Goal: Book appointment/travel/reservation

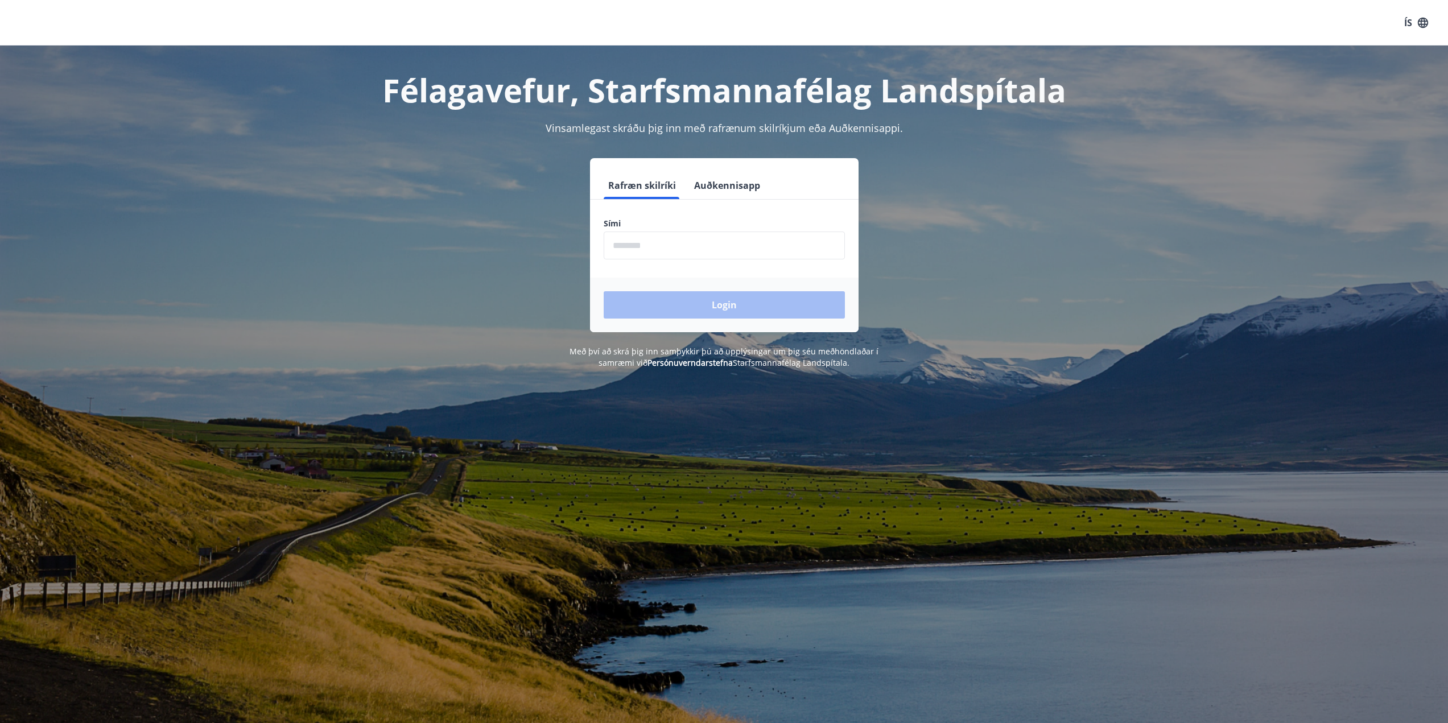
click at [721, 250] on input "phone" at bounding box center [724, 246] width 241 height 28
type input "********"
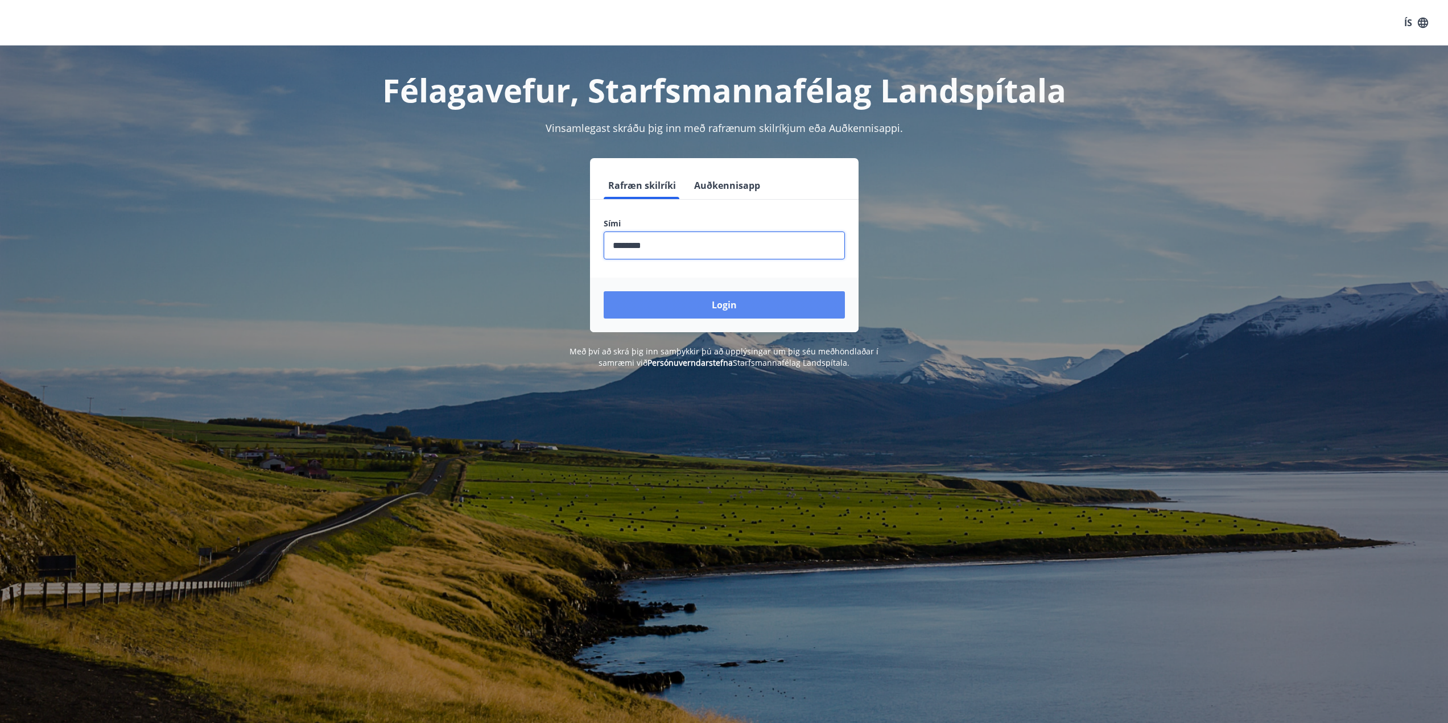
click at [695, 311] on button "Login" at bounding box center [724, 304] width 241 height 27
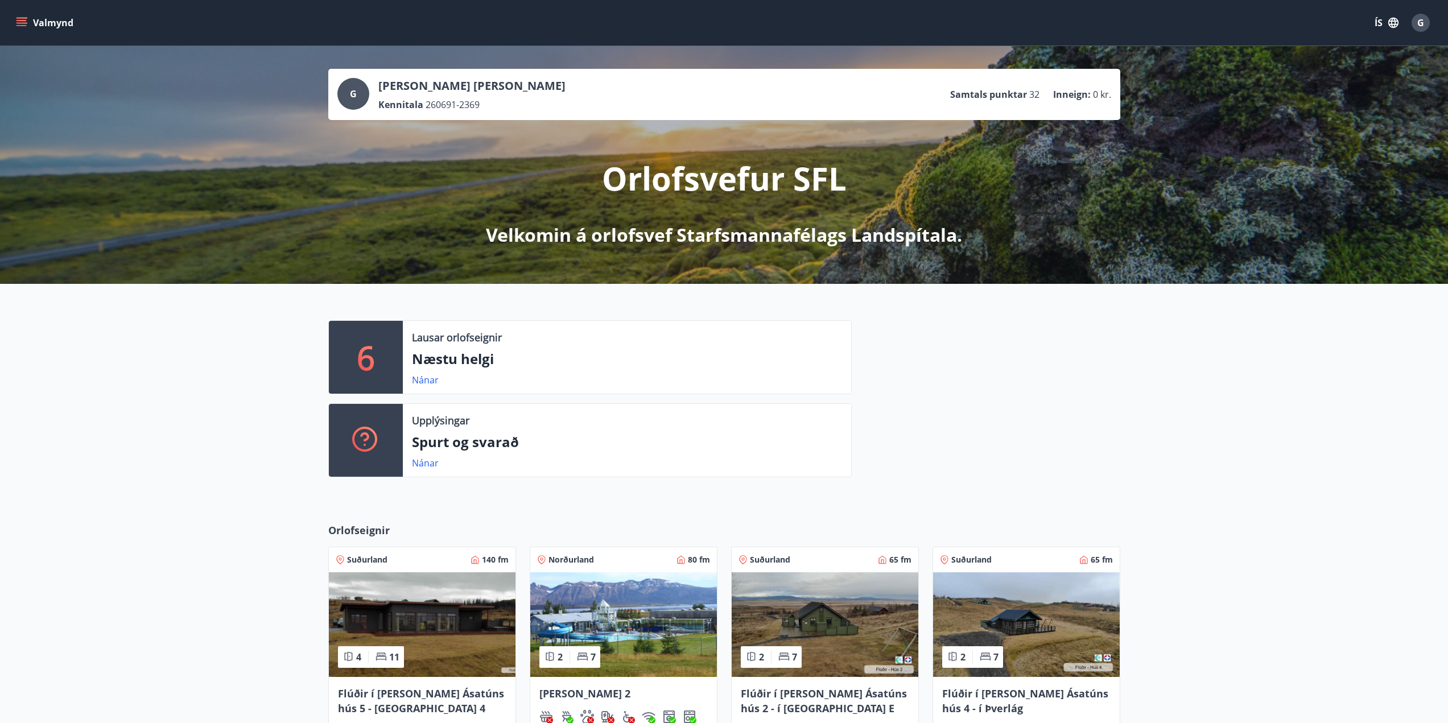
click at [20, 20] on icon "menu" at bounding box center [21, 20] width 10 height 1
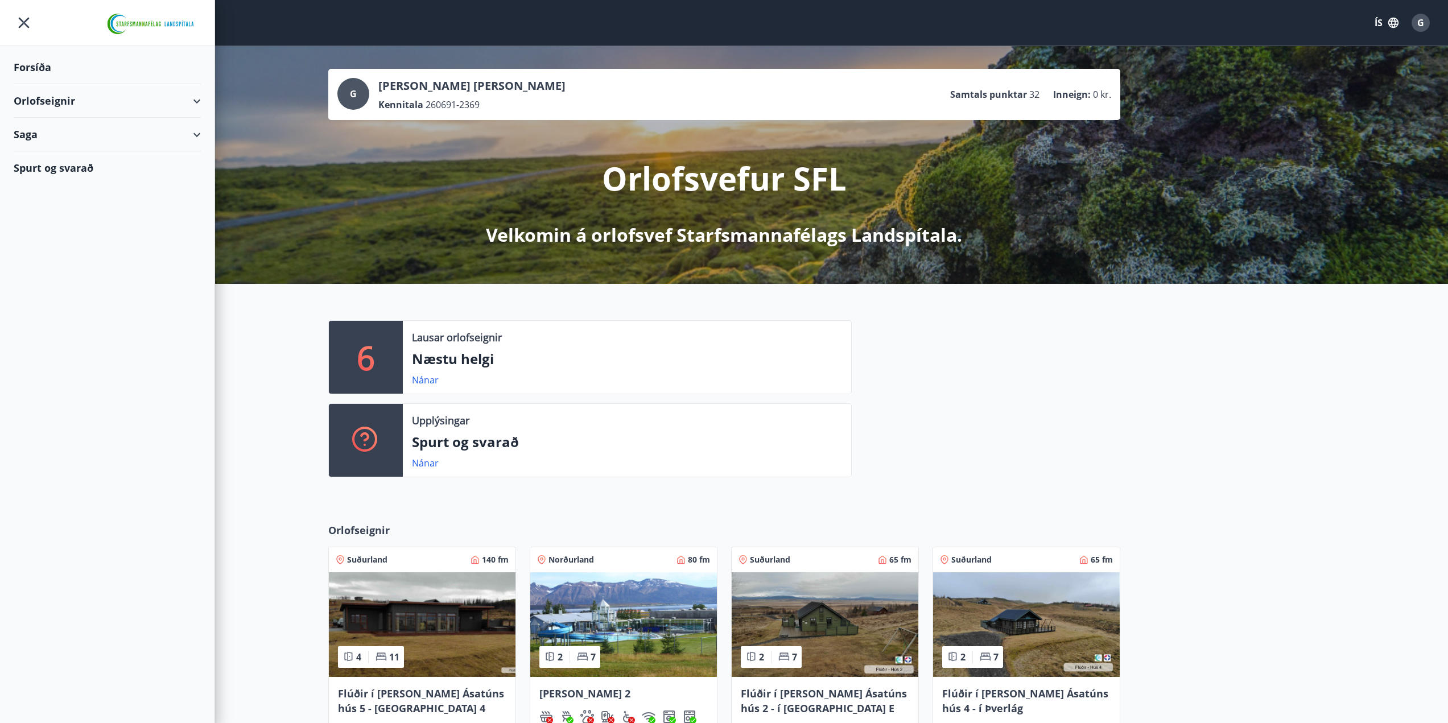
click at [75, 104] on div "Orlofseignir" at bounding box center [107, 101] width 187 height 34
click at [65, 156] on div "Bókunardagatal" at bounding box center [107, 154] width 169 height 24
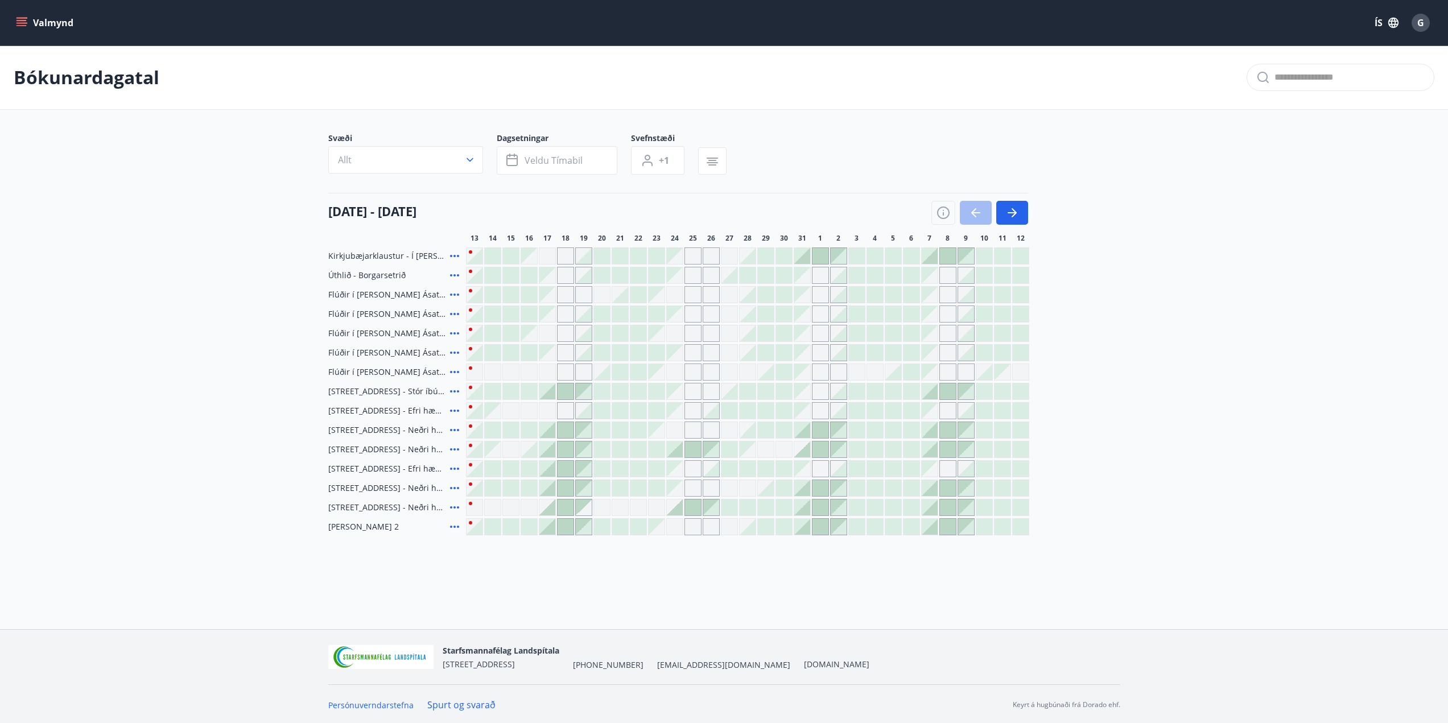
click at [693, 232] on div "[DATE] - [DATE] 14 15 16 17 18 19 20 21 22 23 24 25 26 27 28 29 30 31 1 2 3 4 5…" at bounding box center [724, 218] width 792 height 50
click at [1016, 208] on icon "button" at bounding box center [1012, 213] width 14 height 14
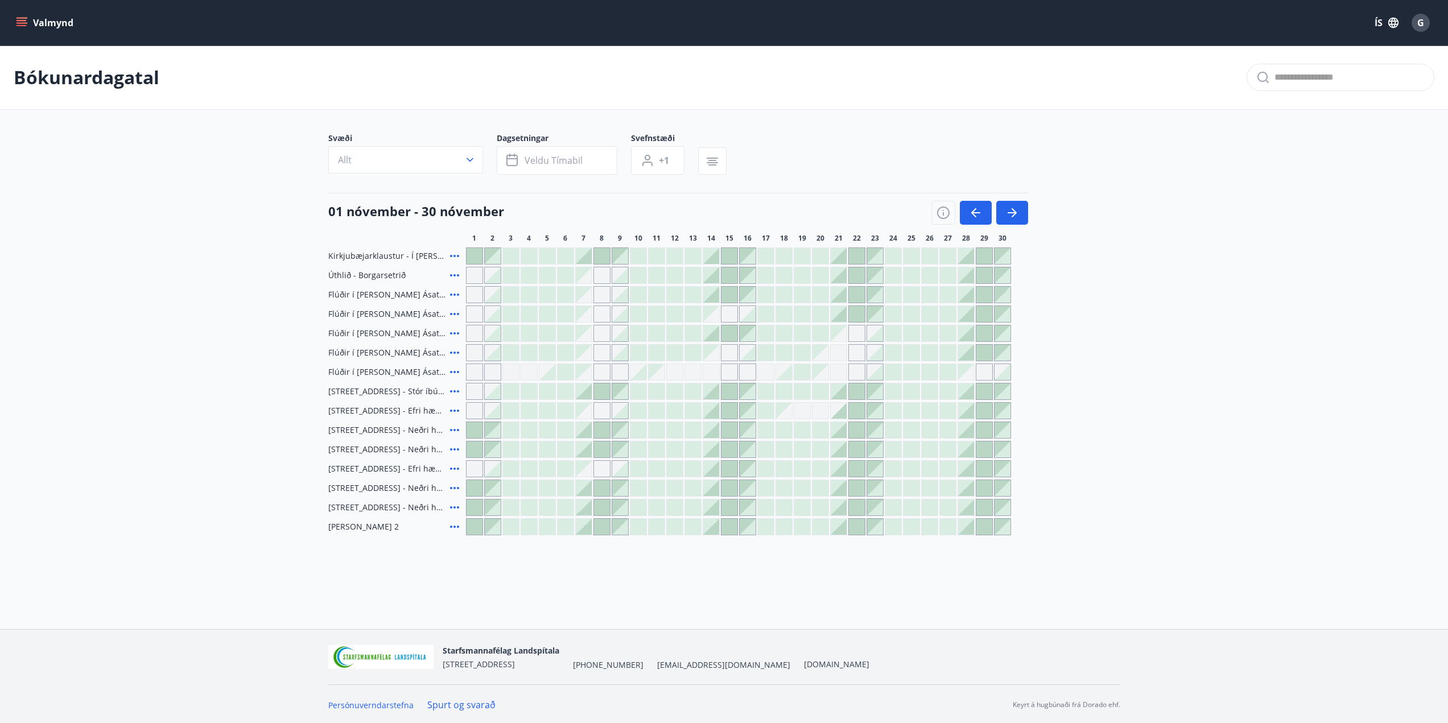
click at [353, 273] on span "Úthlið - Borgarsetrið" at bounding box center [366, 275] width 77 height 11
click at [454, 275] on icon at bounding box center [454, 275] width 9 height 2
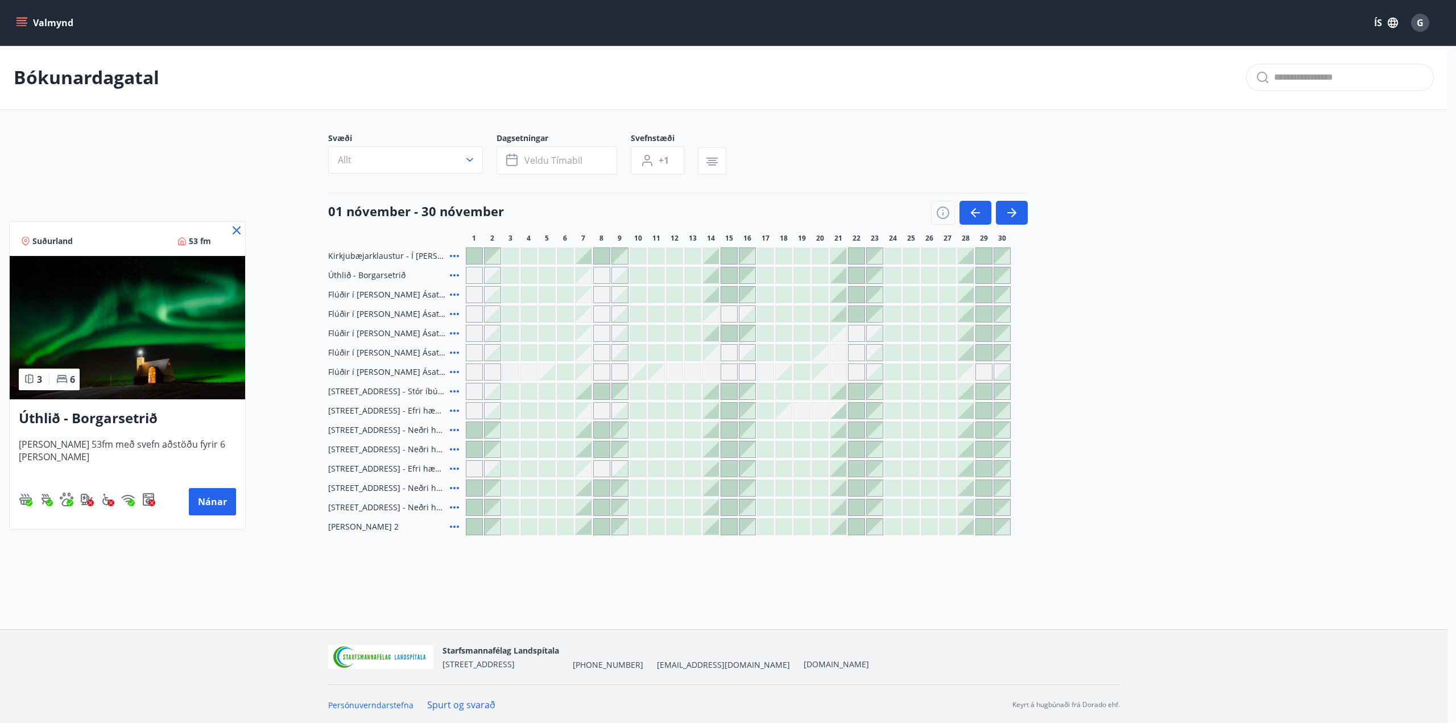
click at [252, 400] on div at bounding box center [728, 361] width 1456 height 723
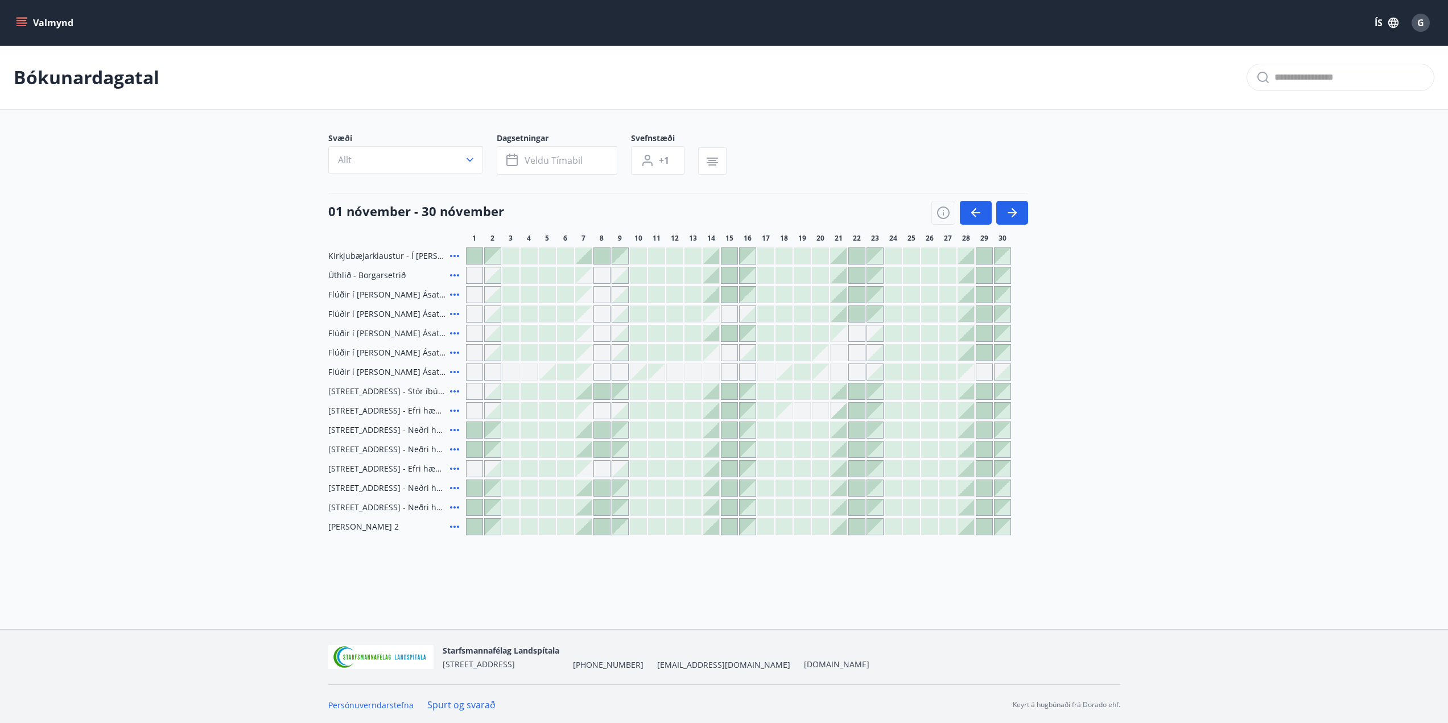
click at [727, 292] on div at bounding box center [729, 295] width 16 height 16
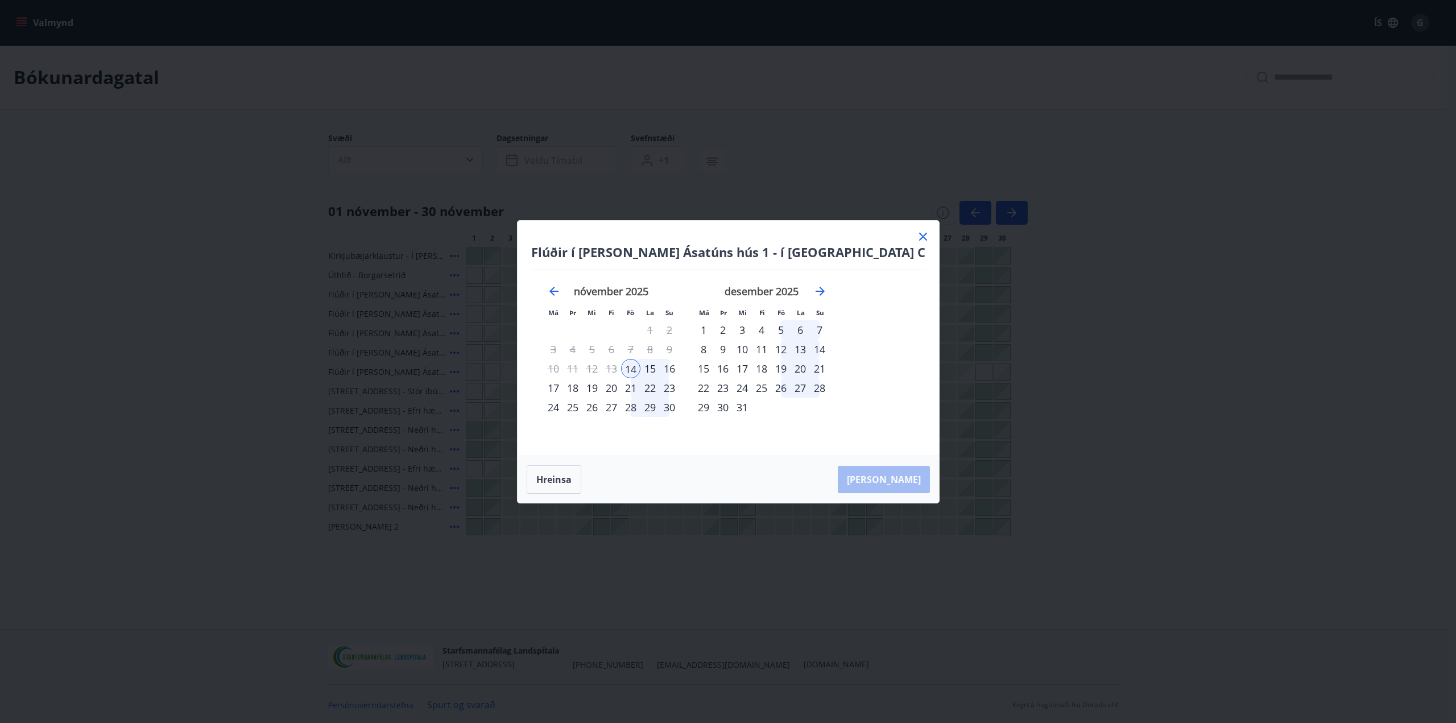
click at [679, 372] on div "16" at bounding box center [669, 368] width 19 height 19
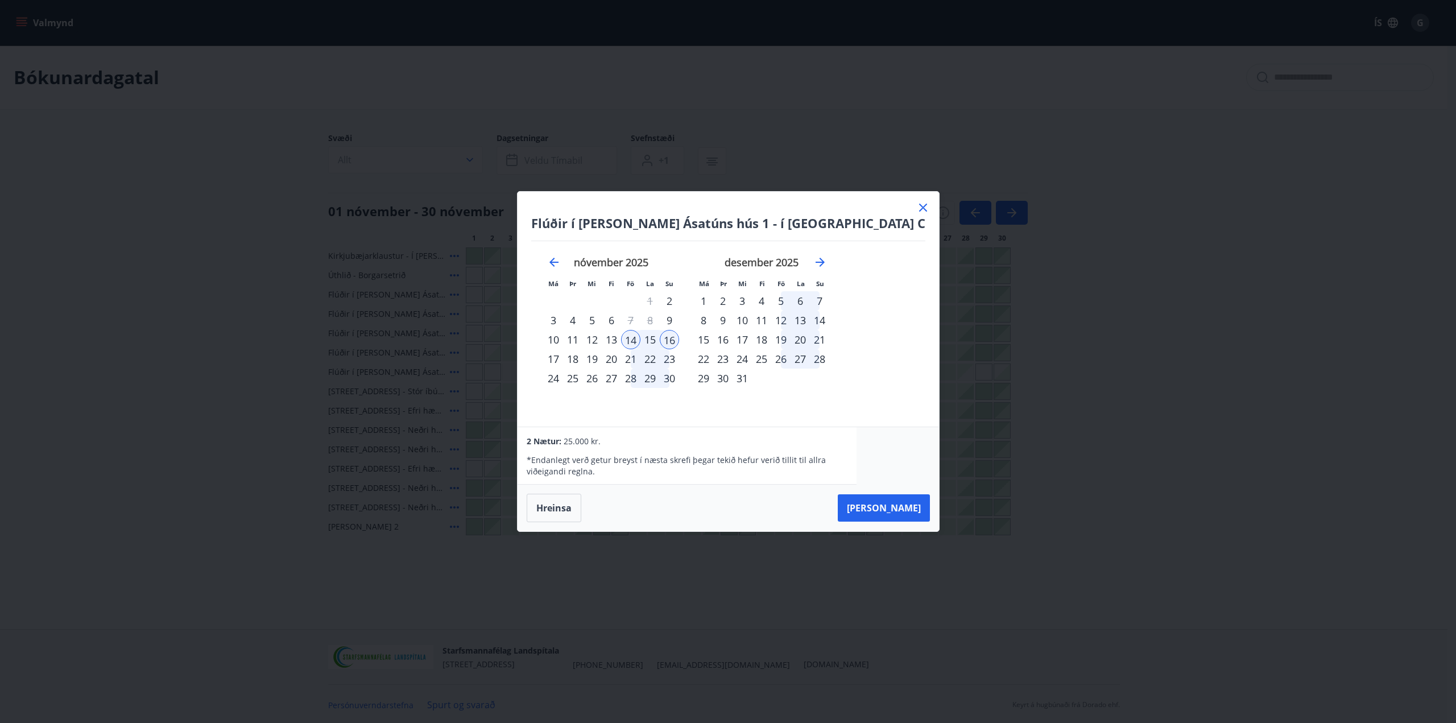
click at [917, 209] on icon at bounding box center [924, 208] width 14 height 14
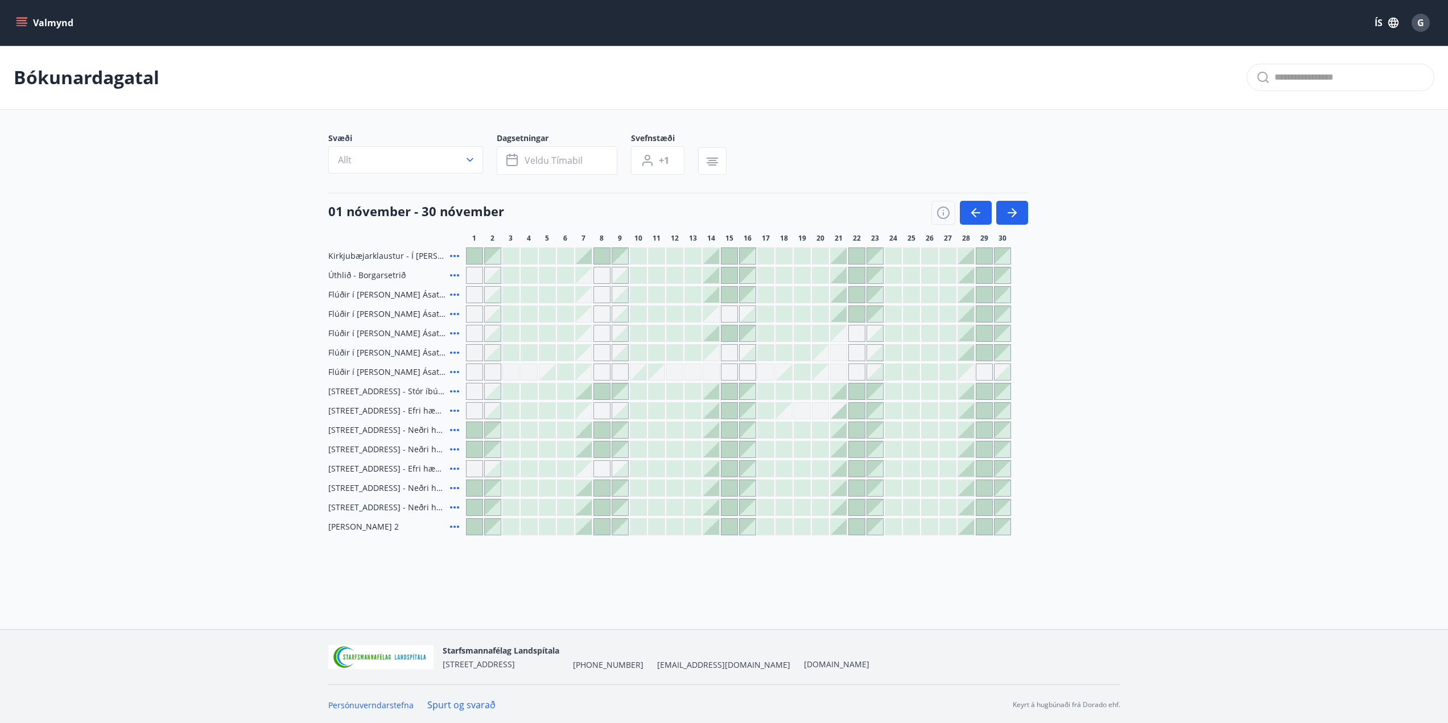
click at [31, 24] on button "Valmynd" at bounding box center [46, 23] width 64 height 20
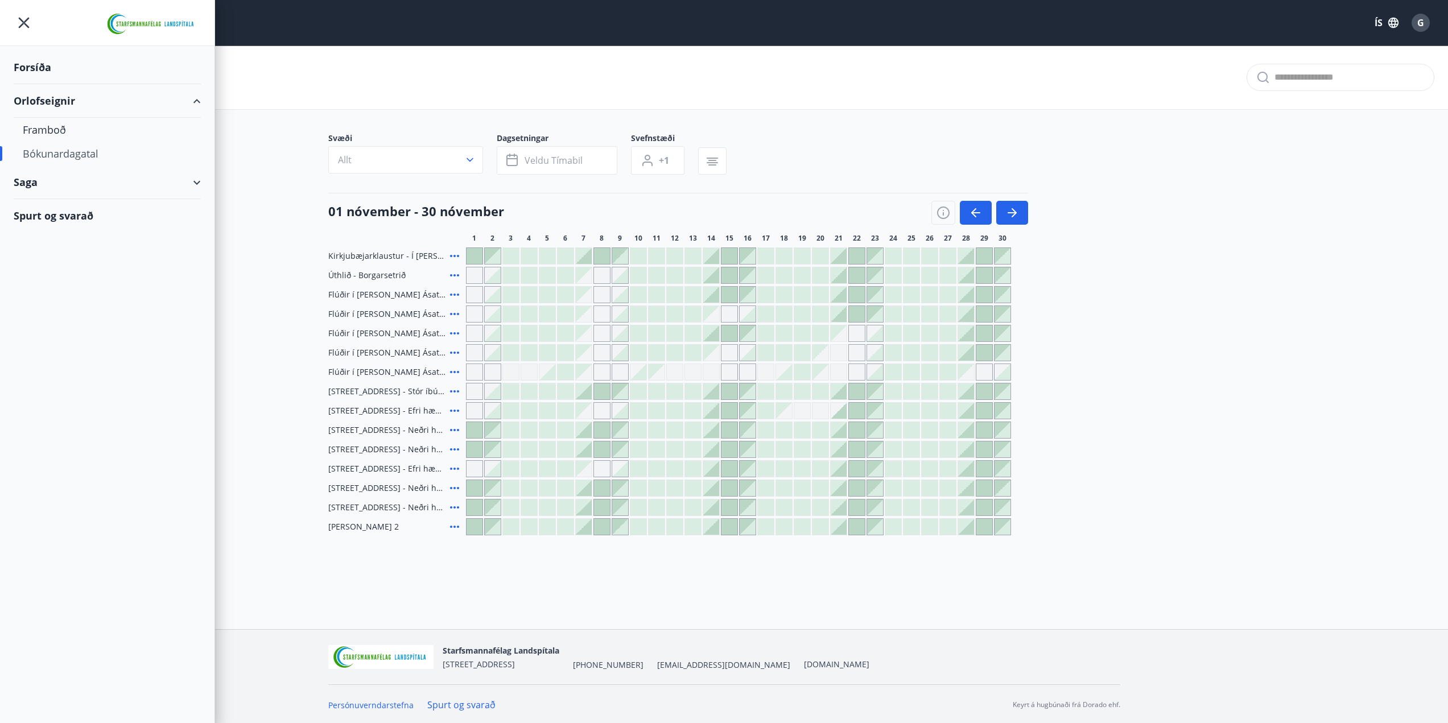
click at [54, 97] on div "Orlofseignir" at bounding box center [107, 101] width 187 height 34
click at [53, 123] on div "Saga" at bounding box center [107, 135] width 187 height 34
click at [62, 94] on div "Orlofseignir" at bounding box center [107, 101] width 187 height 34
click at [43, 93] on div "Orlofseignir" at bounding box center [107, 101] width 187 height 34
click at [67, 77] on div "Forsíða" at bounding box center [107, 68] width 187 height 34
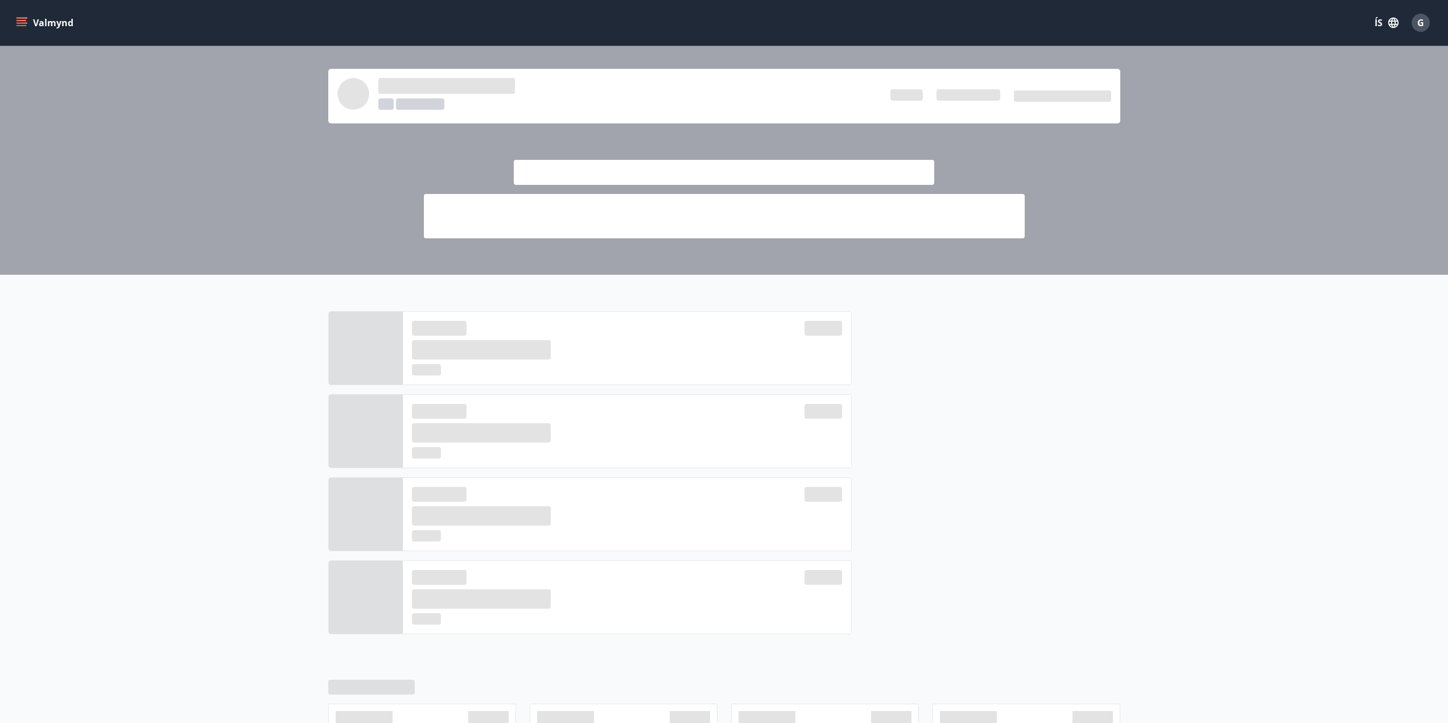
click at [55, 102] on div at bounding box center [724, 160] width 1448 height 229
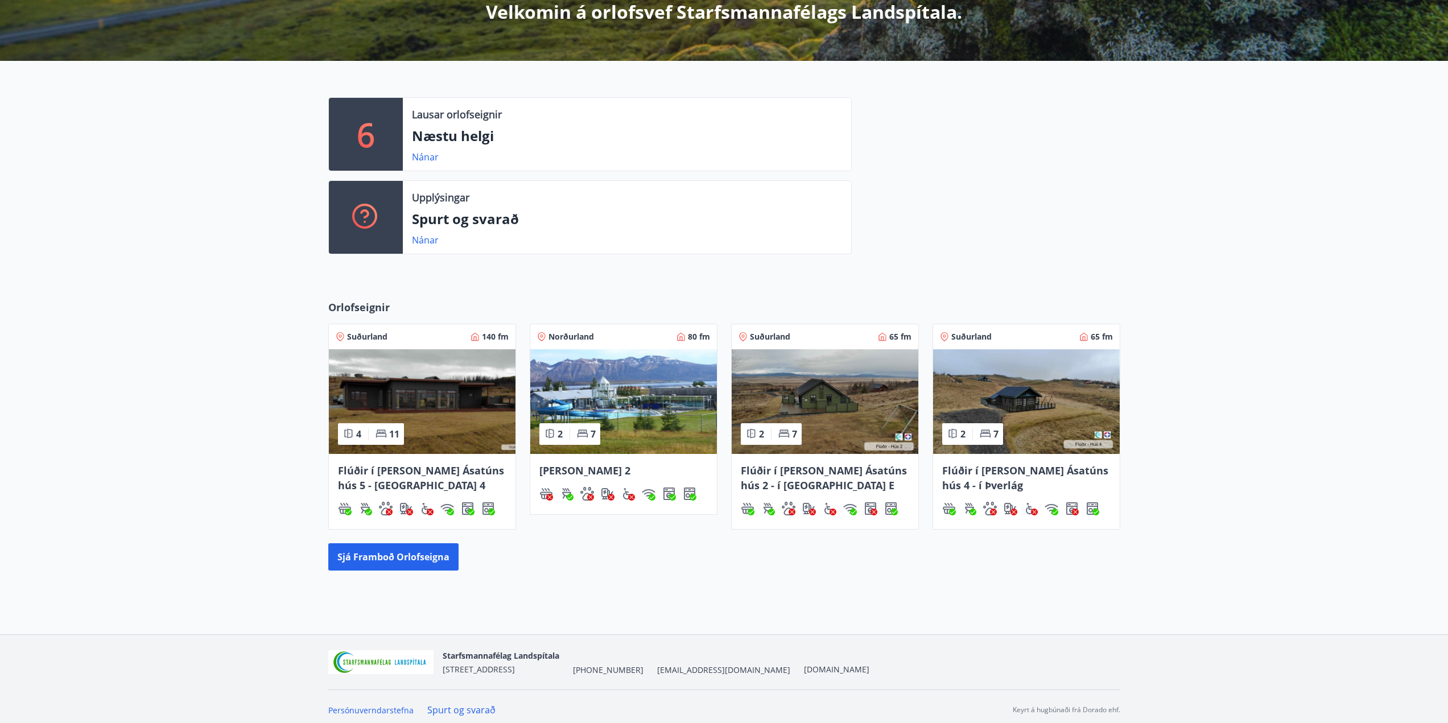
scroll to position [230, 0]
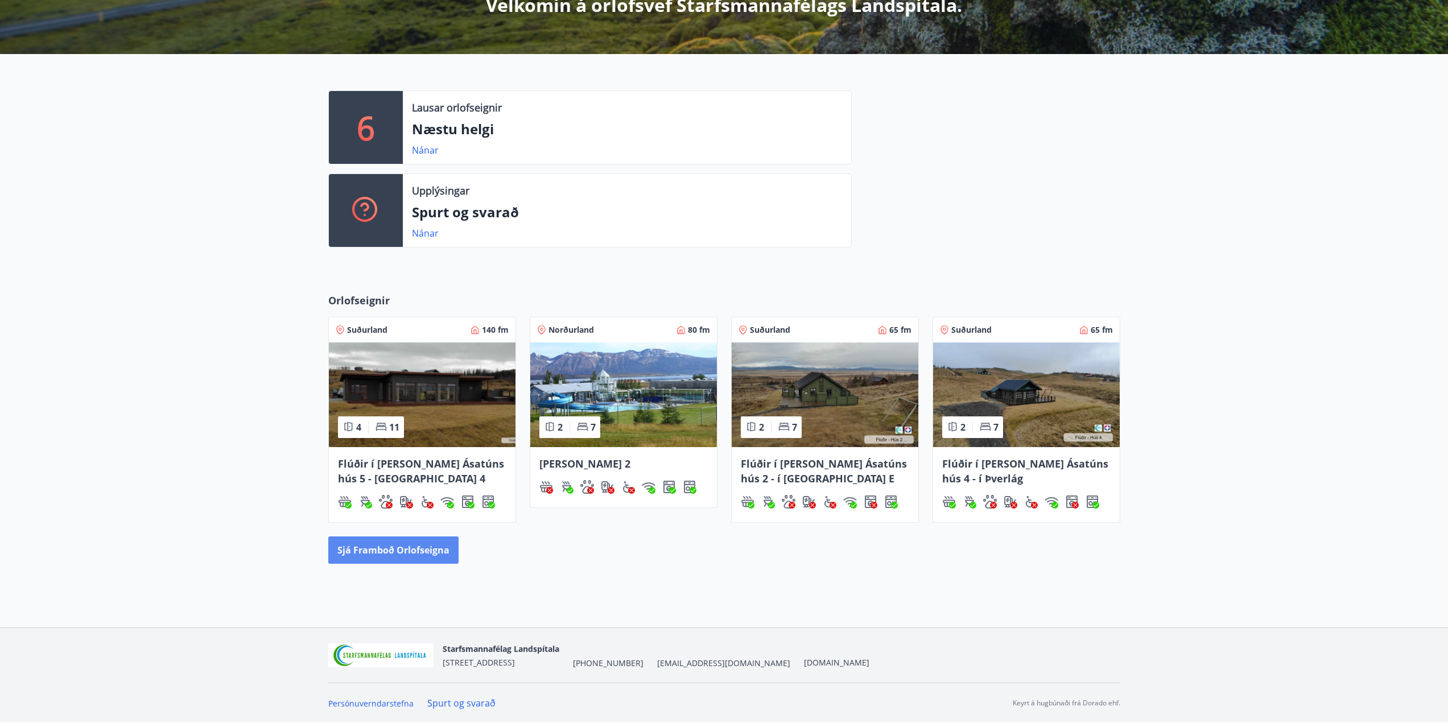
click at [401, 552] on button "Sjá framboð orlofseigna" at bounding box center [393, 549] width 130 height 27
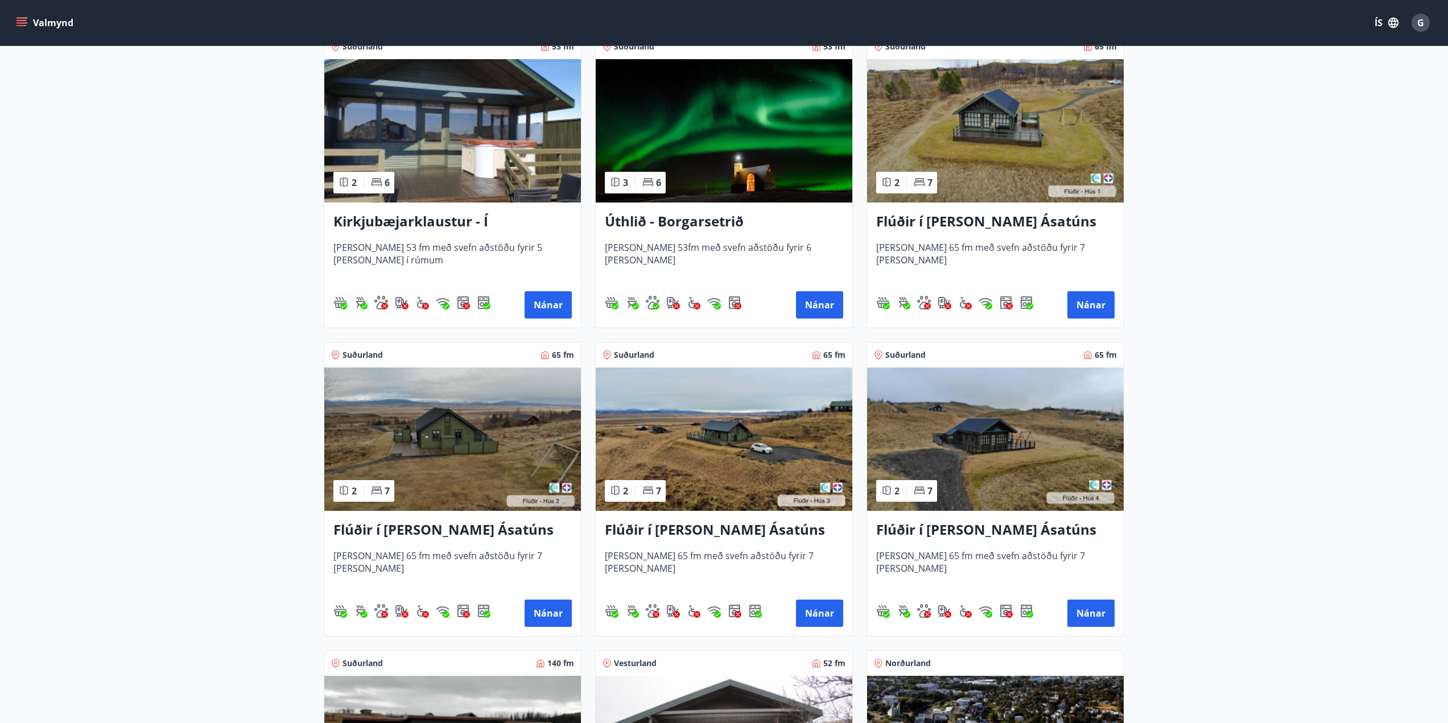
click at [701, 215] on h3 "Úthlið - Borgarsetrið" at bounding box center [724, 222] width 238 height 20
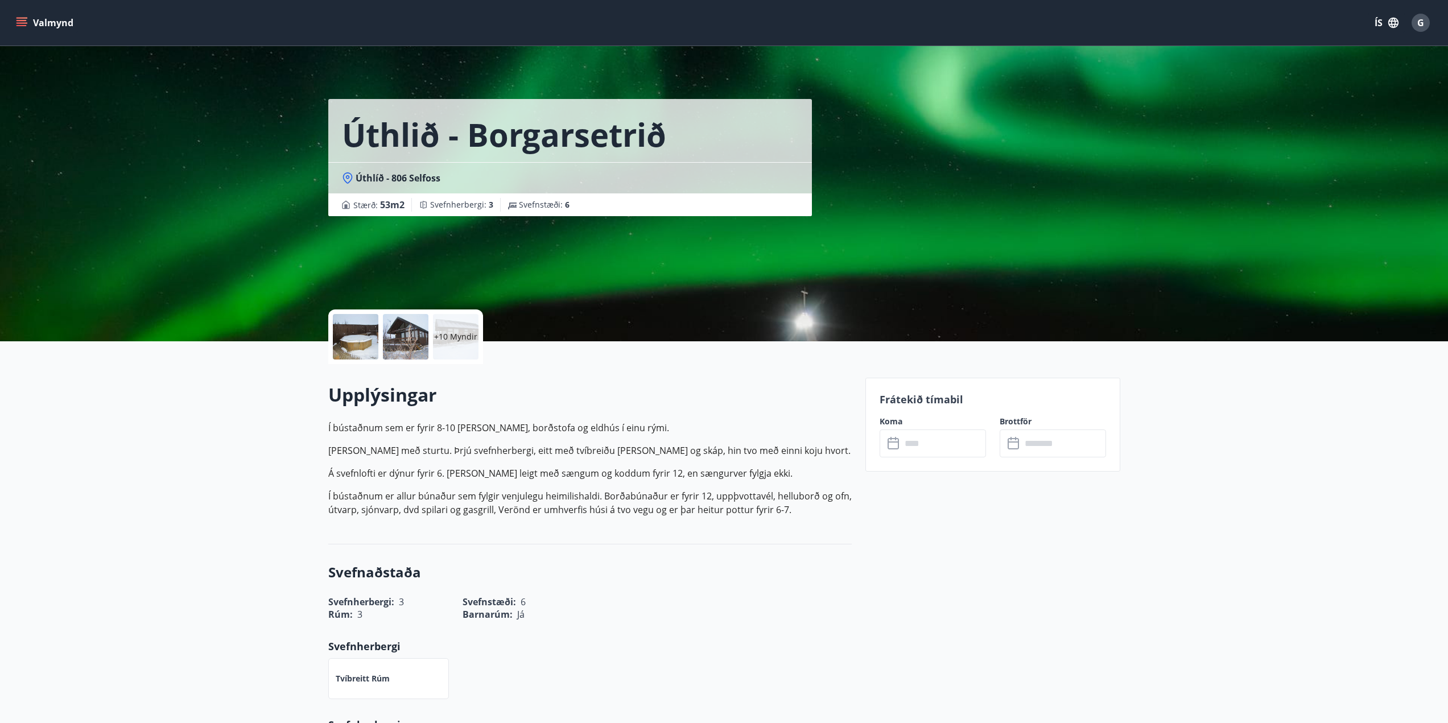
click at [403, 342] on div at bounding box center [406, 337] width 46 height 46
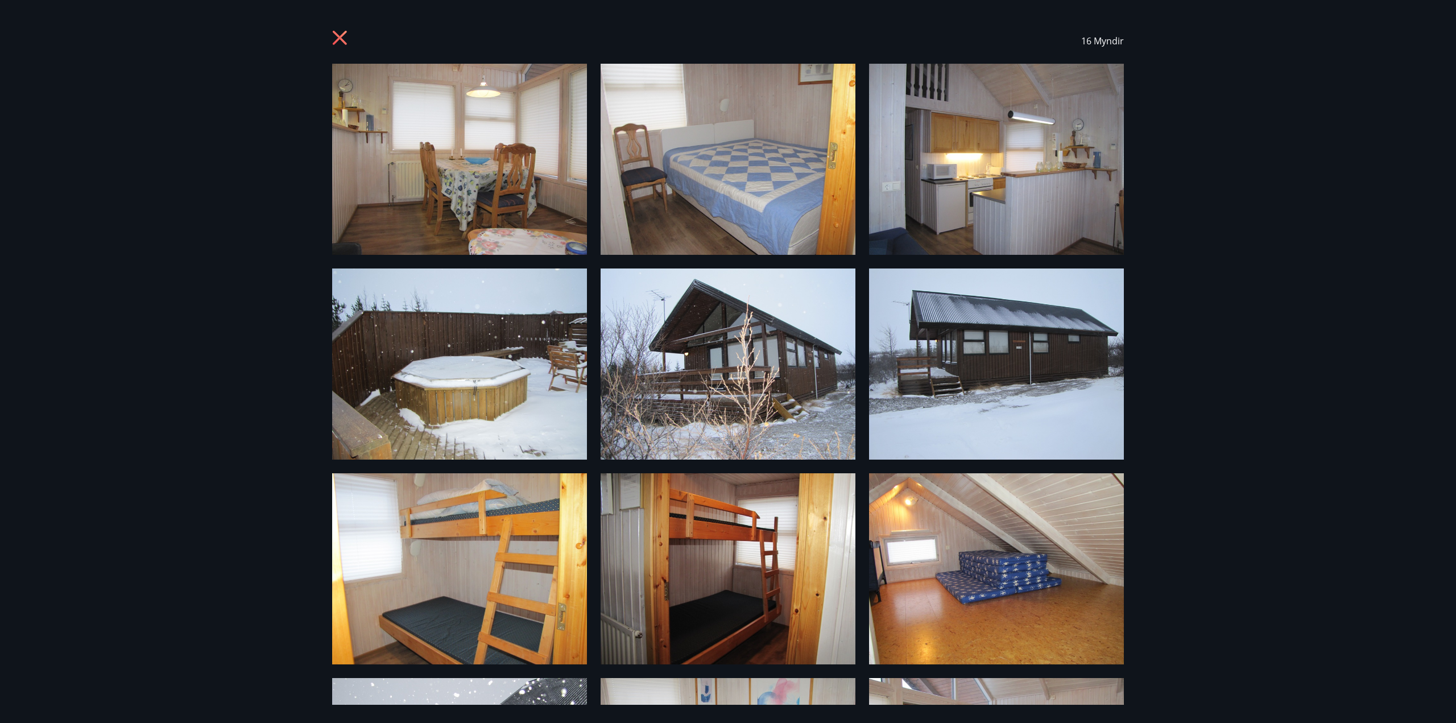
click at [343, 35] on icon at bounding box center [340, 38] width 14 height 14
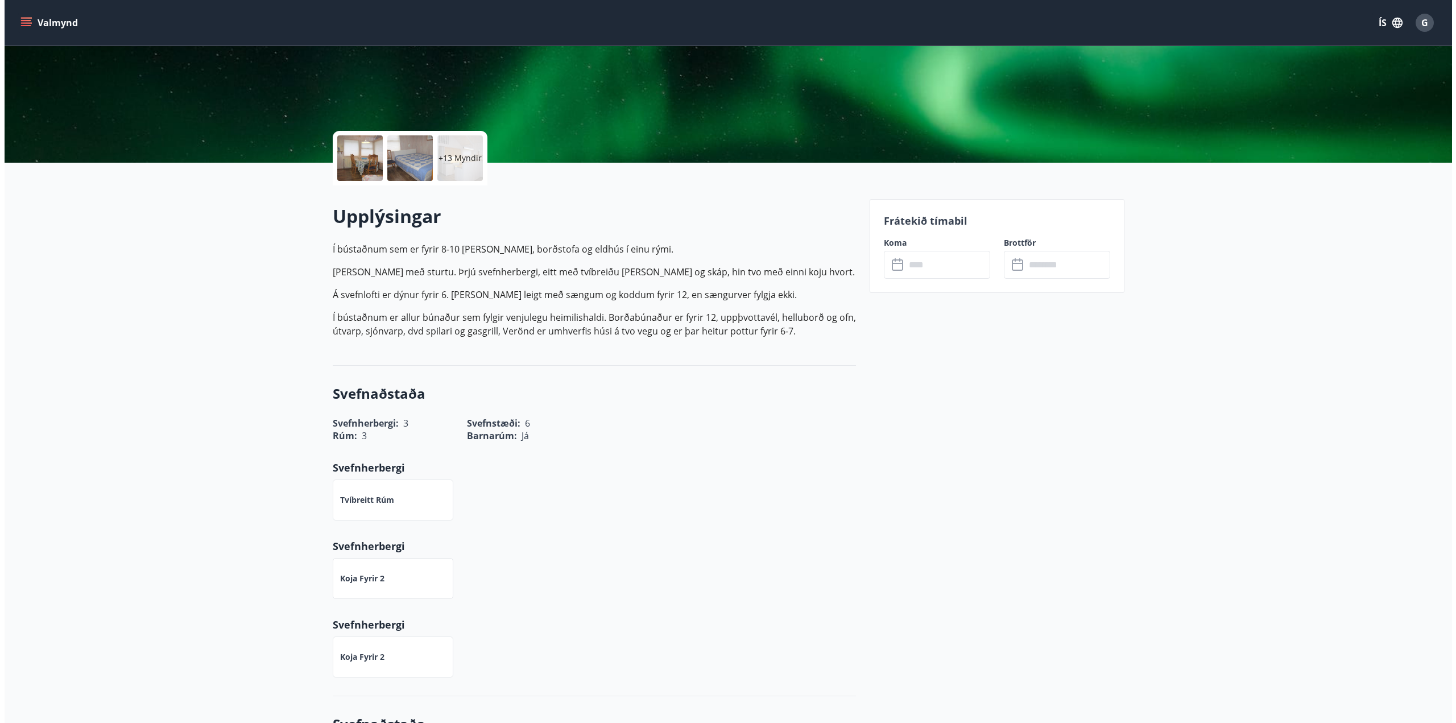
scroll to position [171, 0]
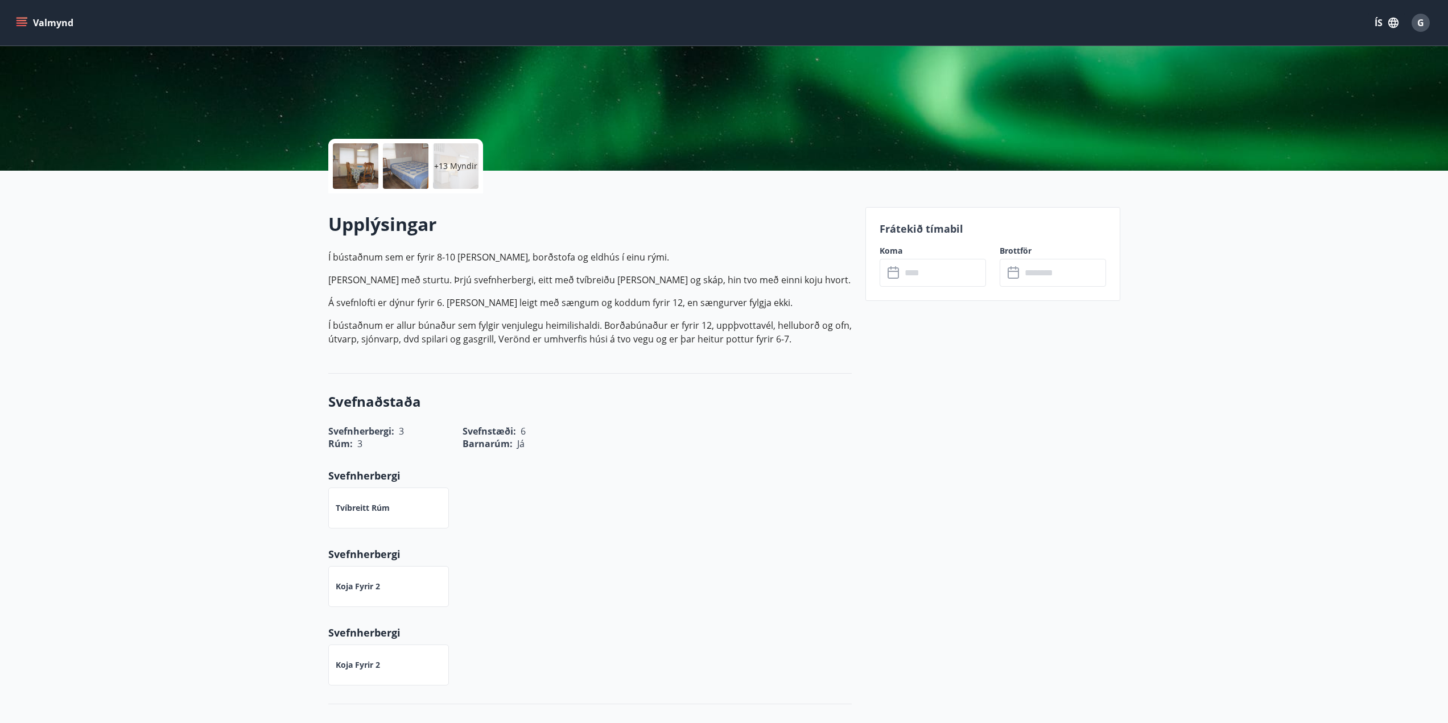
click at [395, 180] on div at bounding box center [406, 166] width 46 height 46
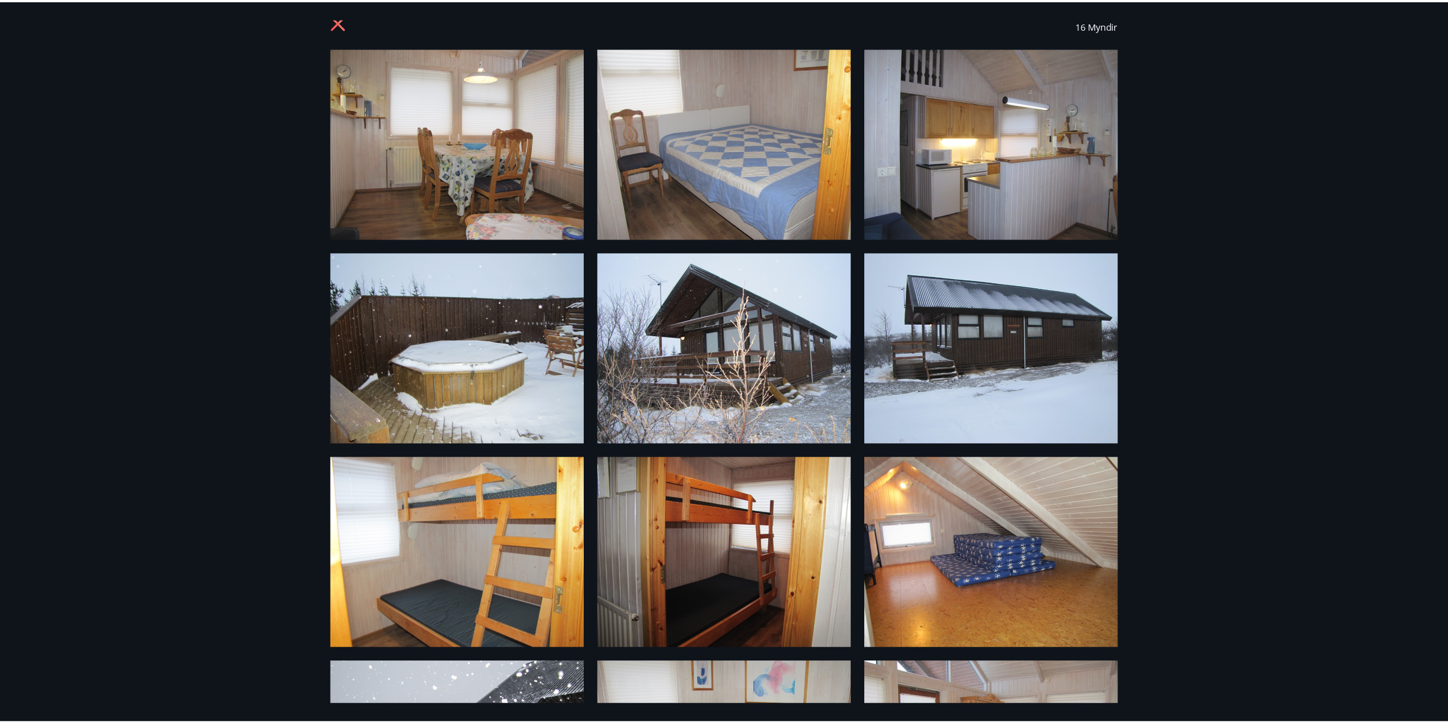
scroll to position [0, 0]
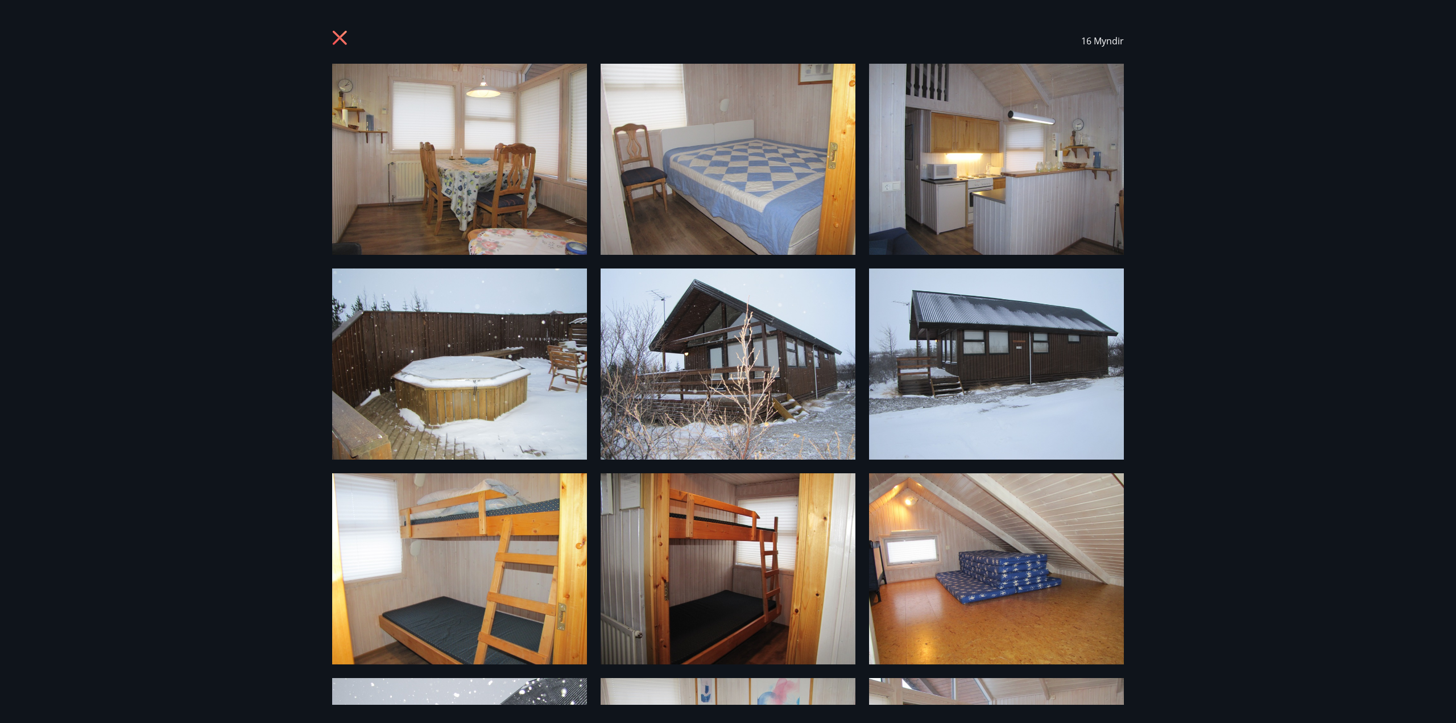
click at [340, 36] on icon at bounding box center [340, 38] width 14 height 14
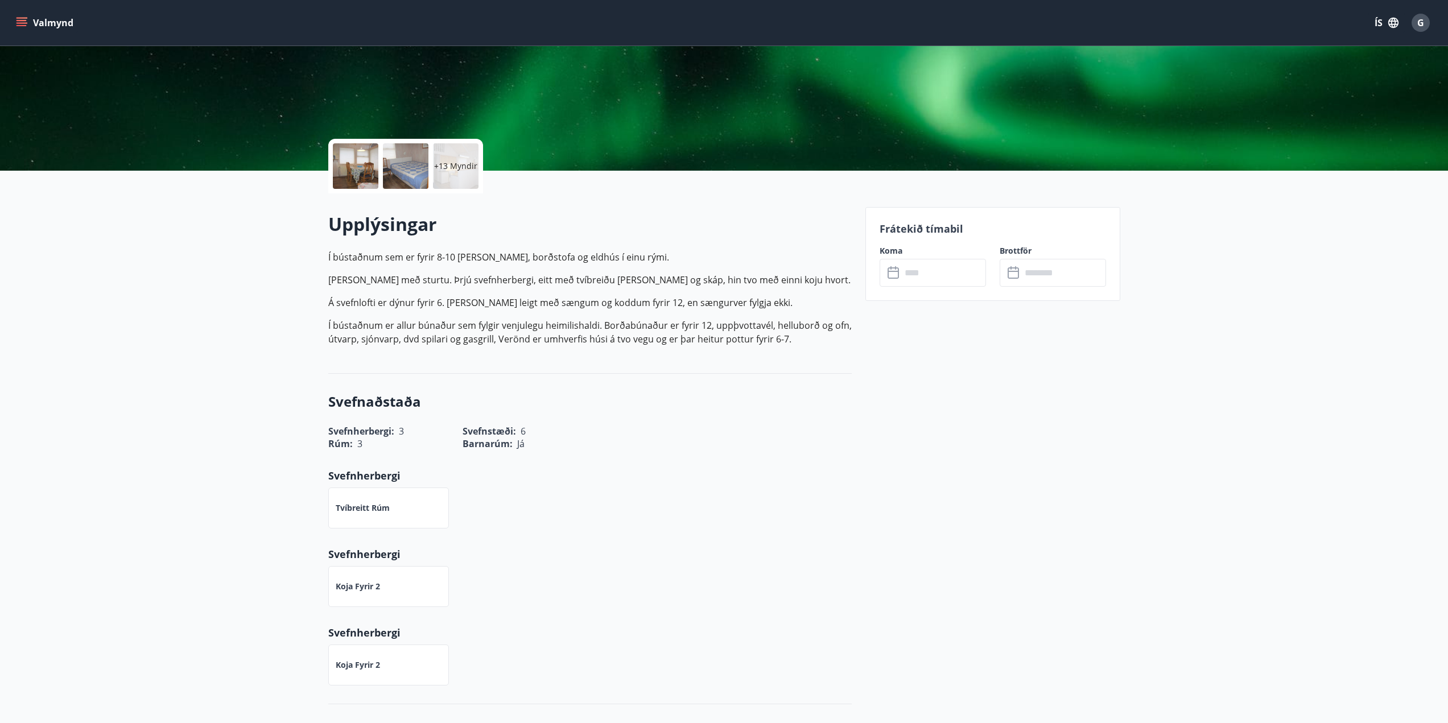
click at [16, 14] on button "Valmynd" at bounding box center [46, 23] width 64 height 20
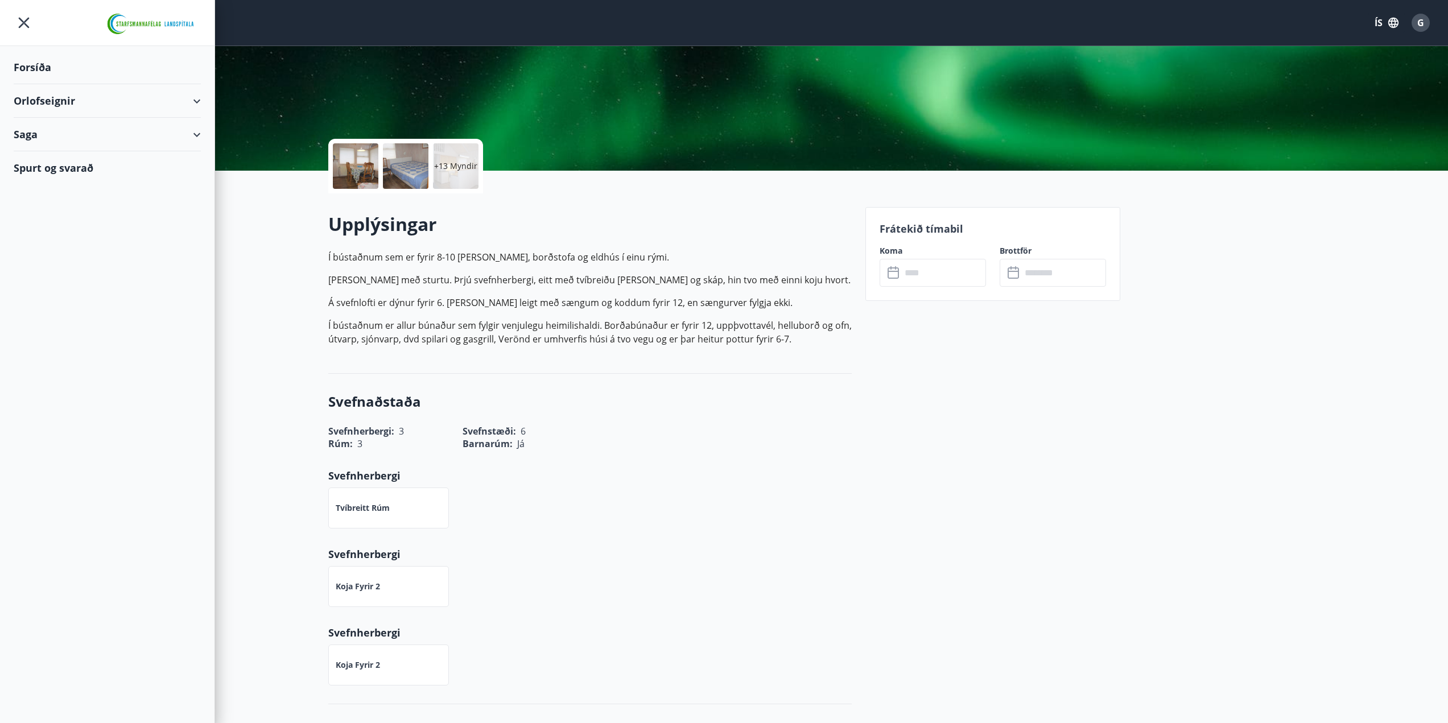
click at [79, 106] on div "Orlofseignir" at bounding box center [107, 101] width 187 height 34
click at [62, 155] on div "Bókunardagatal" at bounding box center [107, 154] width 169 height 24
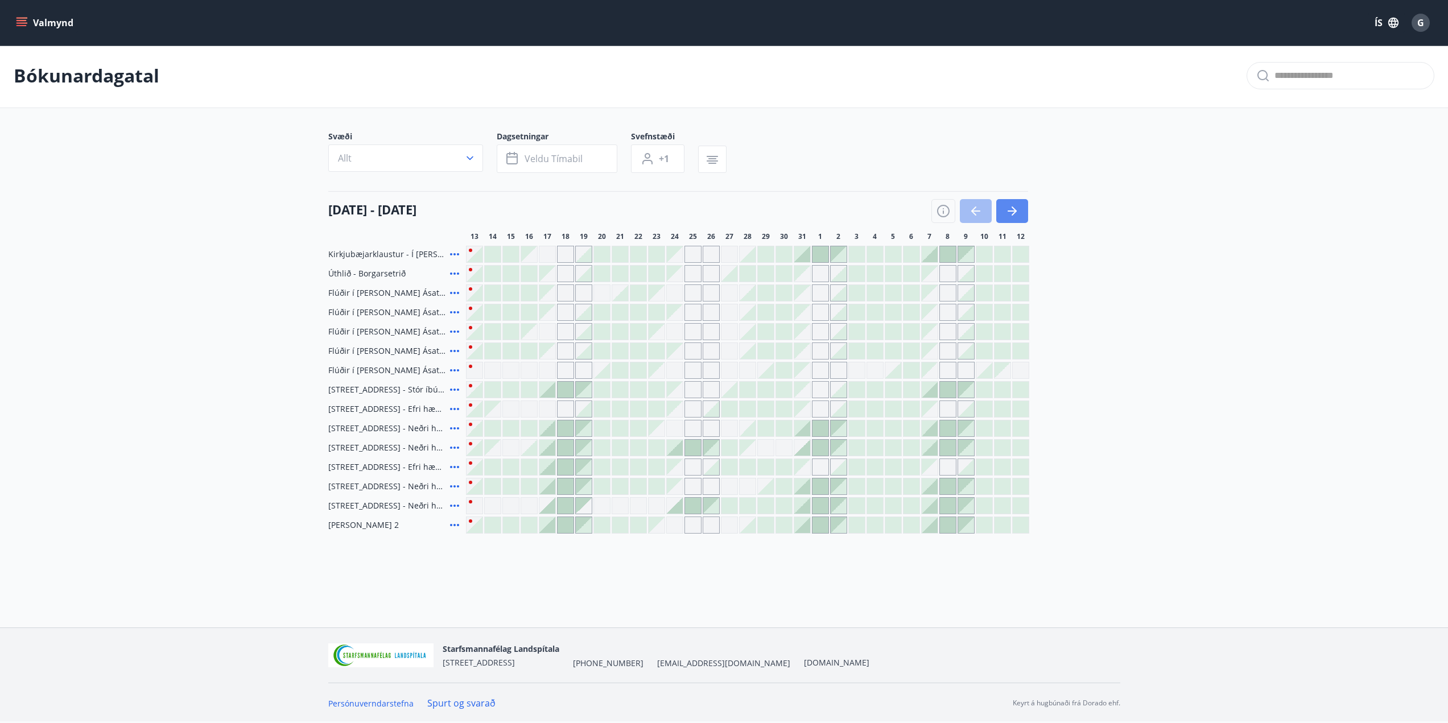
click at [1019, 209] on button "button" at bounding box center [1012, 211] width 32 height 24
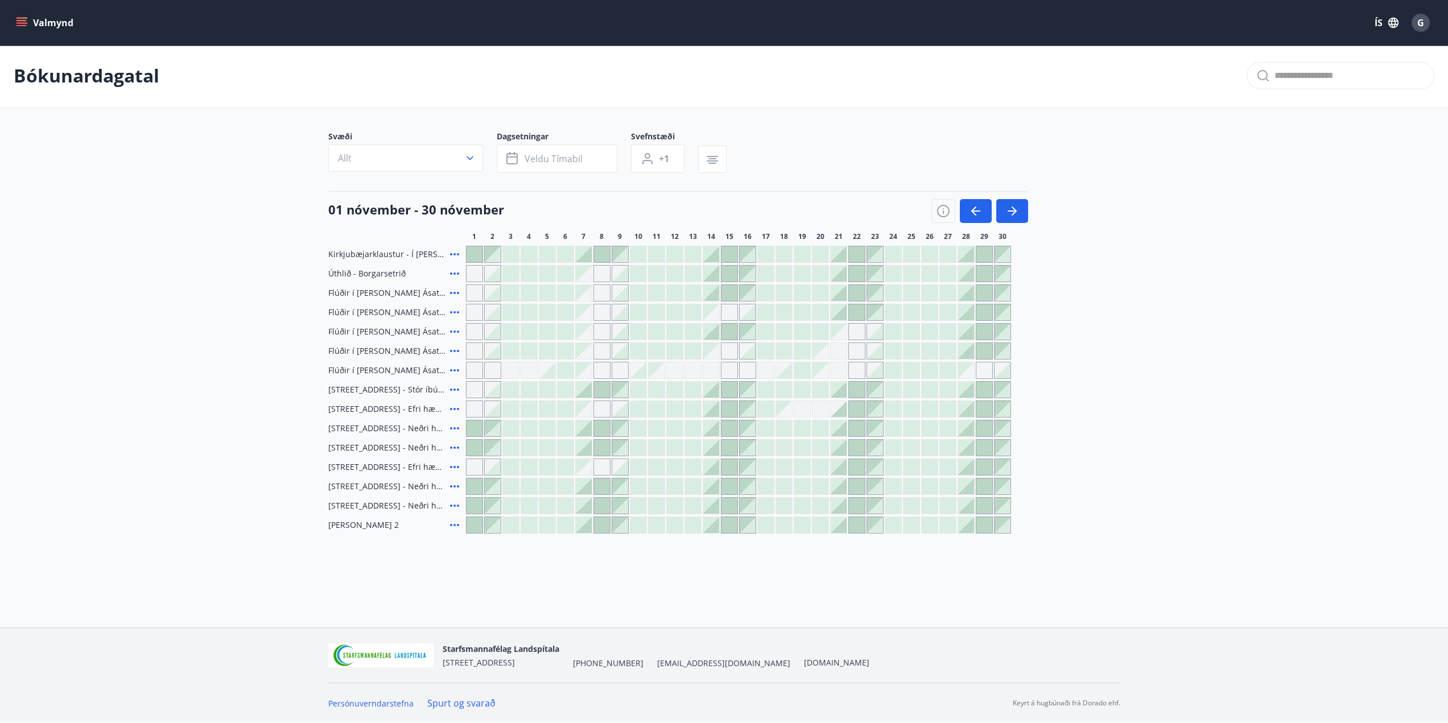
click at [721, 271] on div at bounding box center [729, 274] width 16 height 16
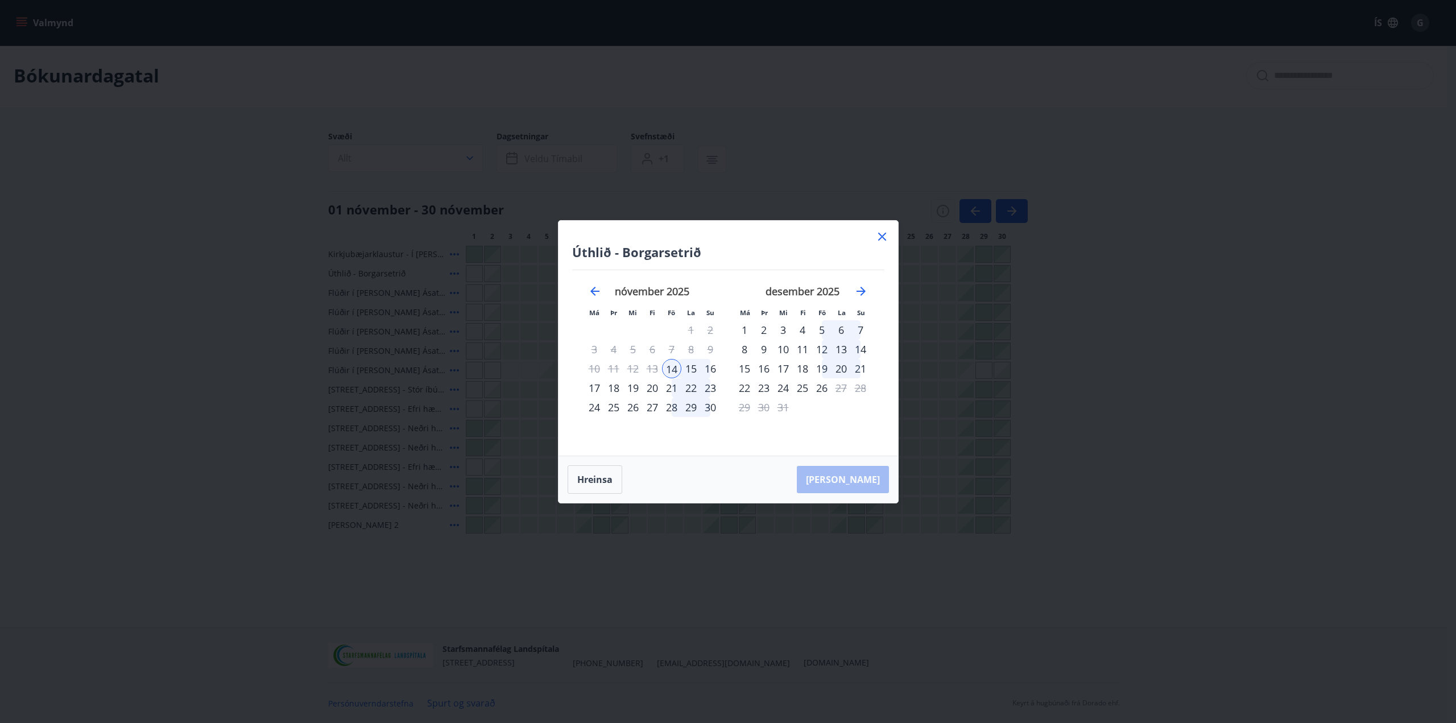
click at [713, 366] on div "16" at bounding box center [710, 368] width 19 height 19
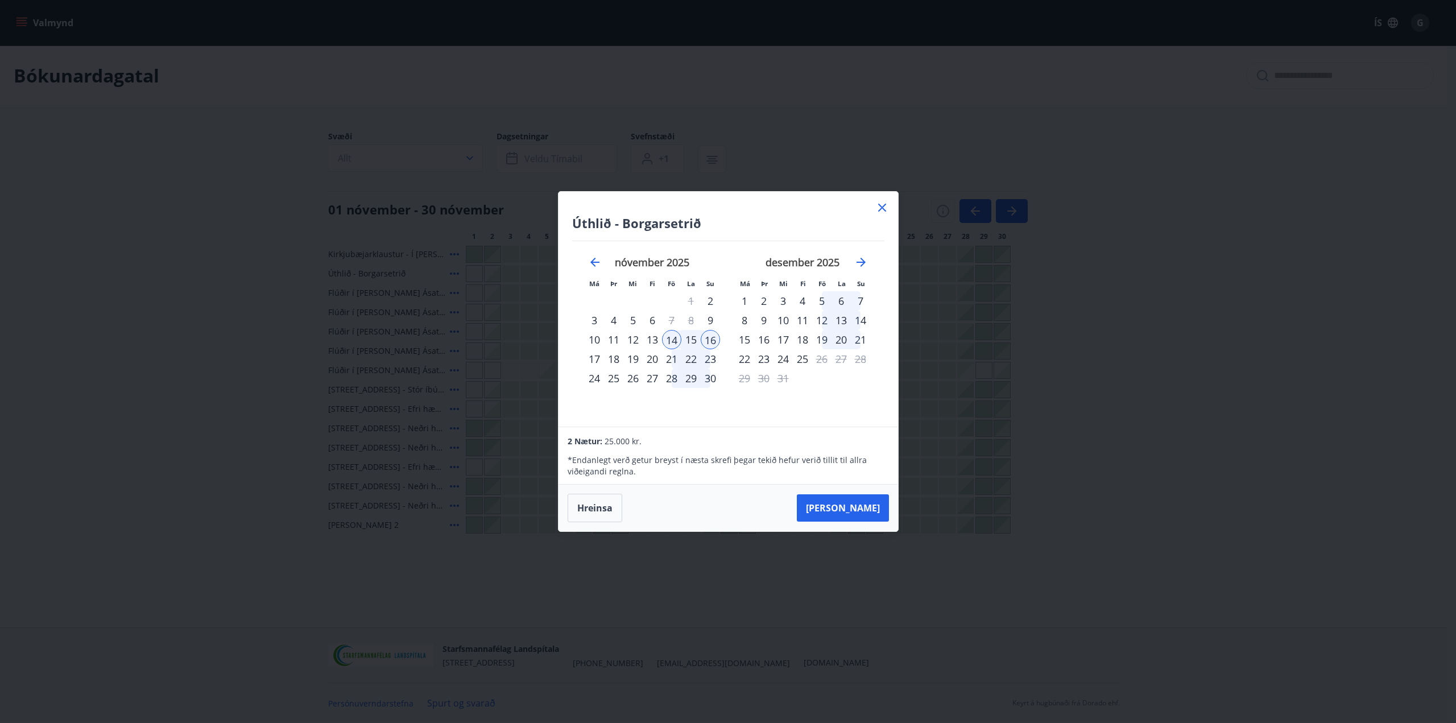
click at [880, 212] on icon at bounding box center [883, 208] width 14 height 14
